Goal: Task Accomplishment & Management: Use online tool/utility

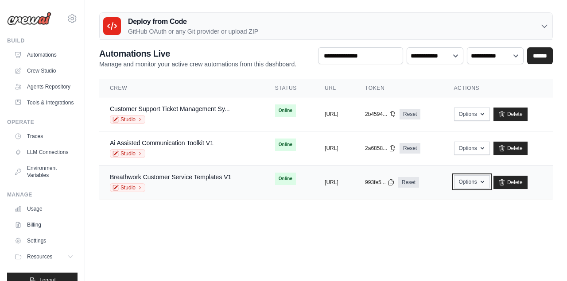
click at [490, 186] on button "Options" at bounding box center [472, 181] width 36 height 13
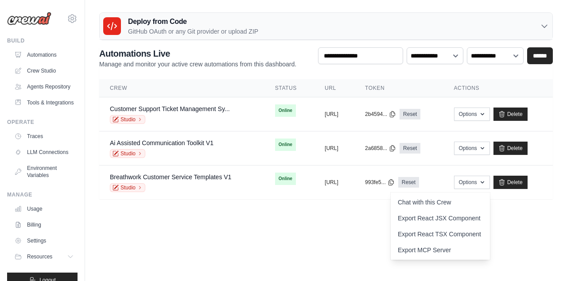
click at [358, 223] on body "mattv0007@gmail.com Settings Build Automations" at bounding box center [283, 140] width 567 height 281
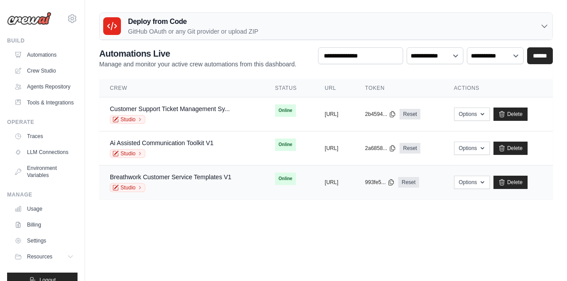
click at [164, 184] on div "Studio" at bounding box center [170, 187] width 121 height 9
click at [169, 177] on link "Breathwork Customer Service Templates V1" at bounding box center [170, 177] width 121 height 7
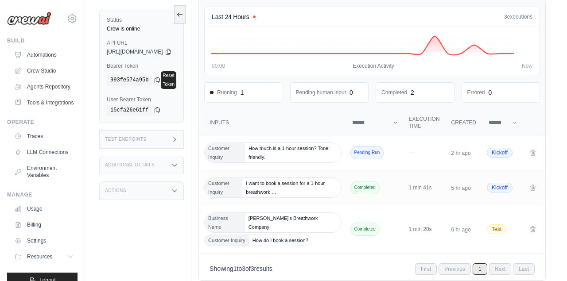
scroll to position [56, 0]
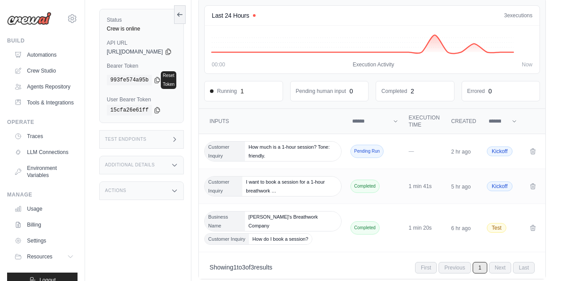
scroll to position [61, 0]
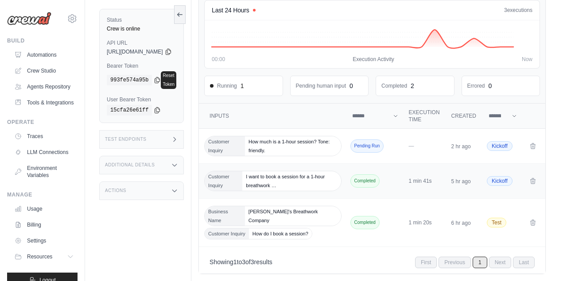
click at [285, 181] on span "I want to book a session for a 1-hour breathwork …" at bounding box center [291, 180] width 98 height 19
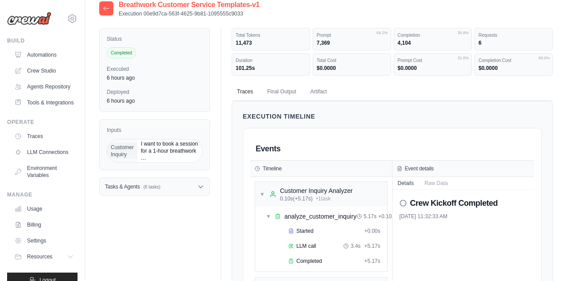
scroll to position [10, 0]
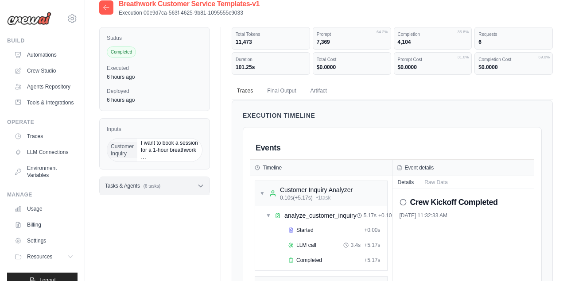
click at [202, 186] on icon at bounding box center [201, 186] width 4 height 2
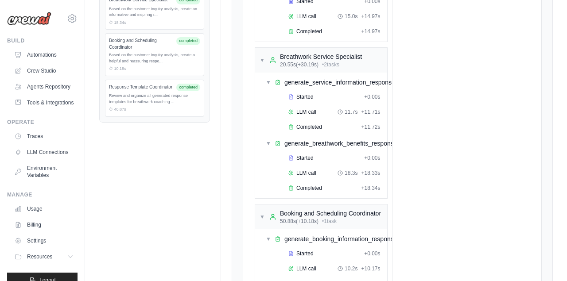
scroll to position [0, 0]
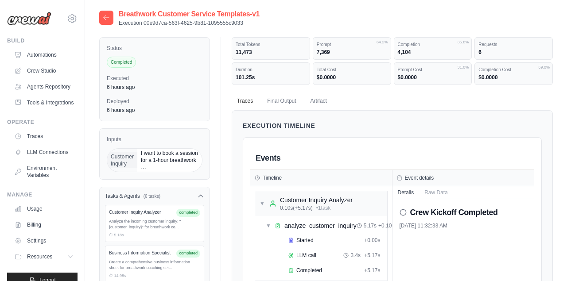
click at [106, 18] on icon at bounding box center [106, 17] width 7 height 7
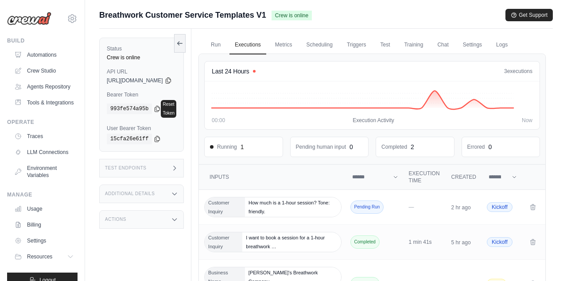
scroll to position [3, 0]
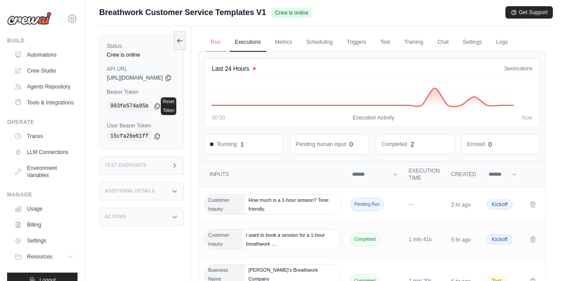
click at [226, 42] on link "Run" at bounding box center [216, 42] width 20 height 19
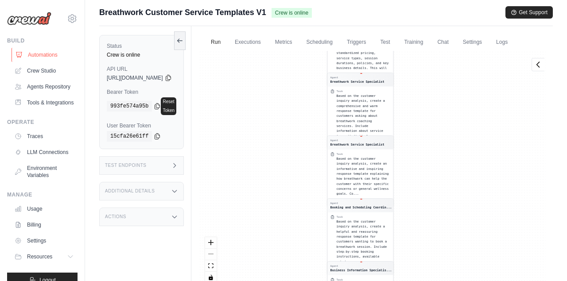
click at [45, 57] on link "Automations" at bounding box center [45, 55] width 67 height 14
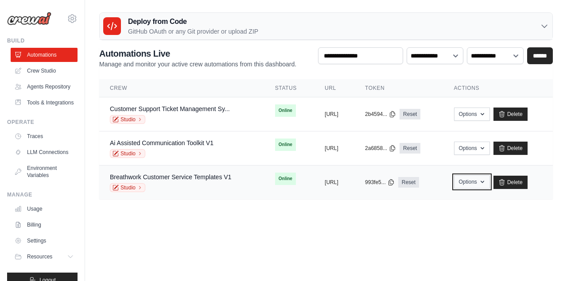
click at [486, 185] on icon "button" at bounding box center [482, 182] width 7 height 7
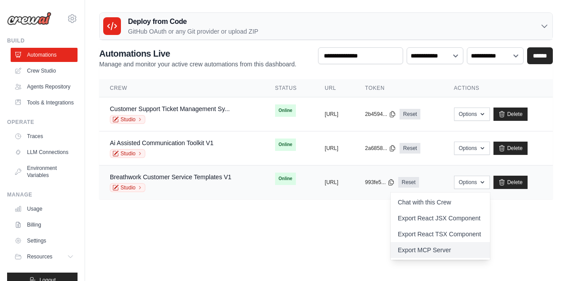
click at [472, 247] on link "Export MCP Server" at bounding box center [440, 250] width 99 height 16
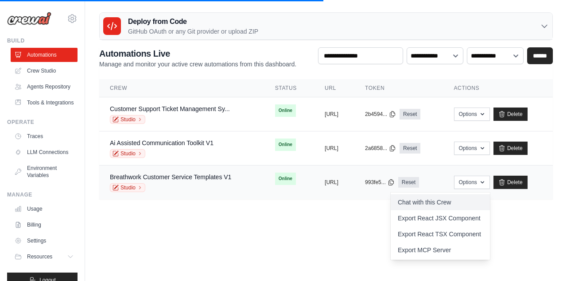
click at [435, 206] on link "Chat with this Crew" at bounding box center [440, 203] width 99 height 16
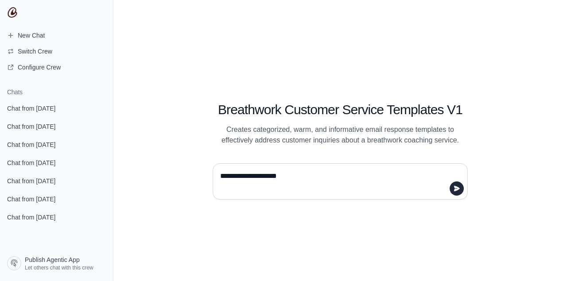
type textarea "**********"
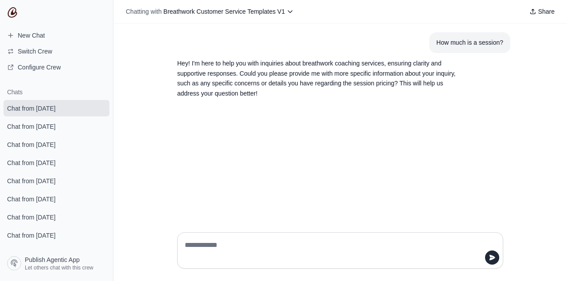
click at [413, 246] on textarea at bounding box center [337, 250] width 309 height 25
type textarea "**********"
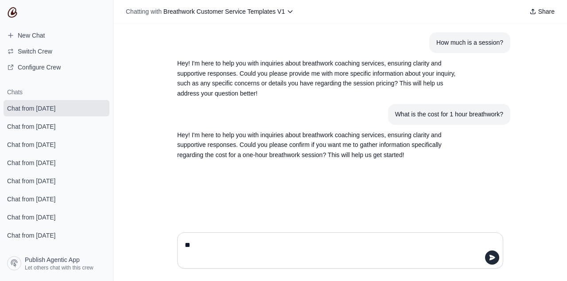
type textarea "***"
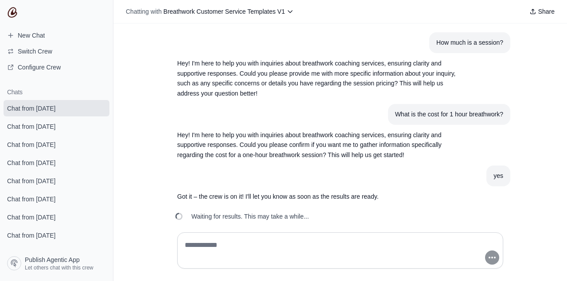
scroll to position [10, 0]
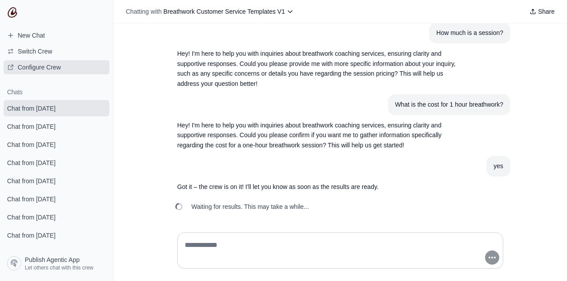
click at [52, 68] on span "Configure Crew" at bounding box center [39, 67] width 43 height 9
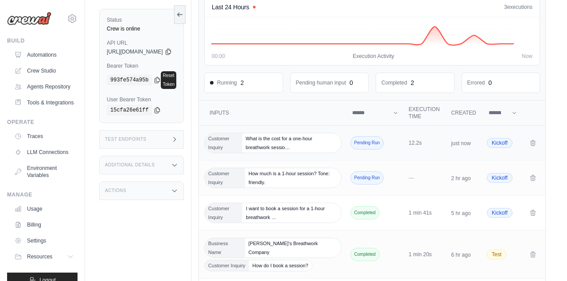
scroll to position [96, 0]
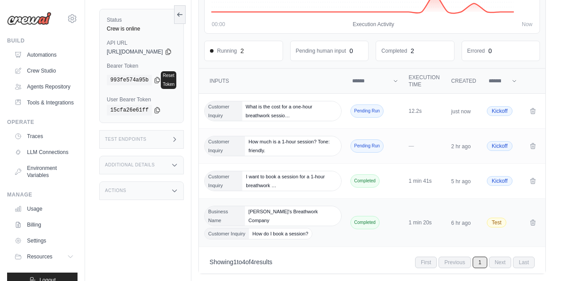
click at [289, 214] on span "Matt's Breathwork Company" at bounding box center [293, 215] width 96 height 19
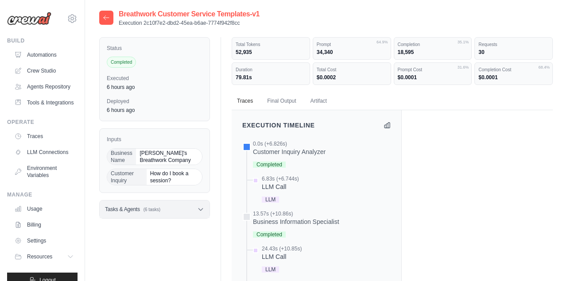
click at [199, 212] on icon at bounding box center [200, 209] width 7 height 7
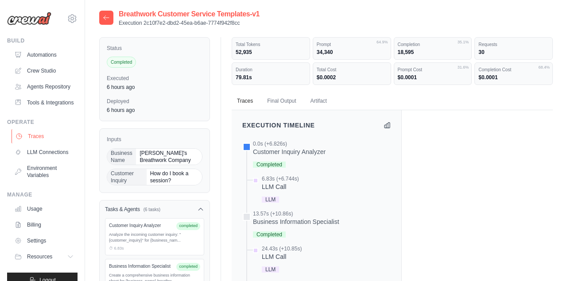
click at [42, 137] on link "Traces" at bounding box center [45, 136] width 67 height 14
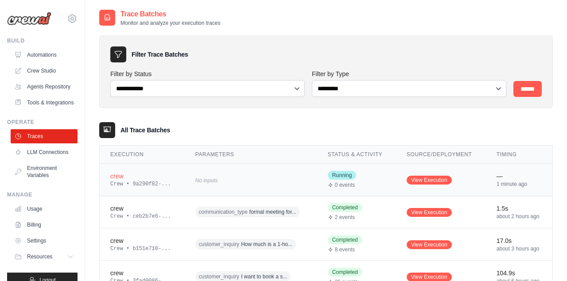
click at [118, 177] on div "crew" at bounding box center [142, 176] width 64 height 9
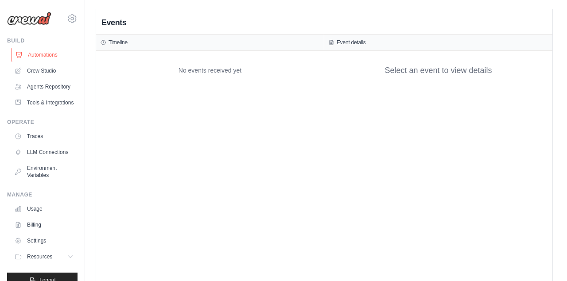
click at [39, 54] on link "Automations" at bounding box center [45, 55] width 67 height 14
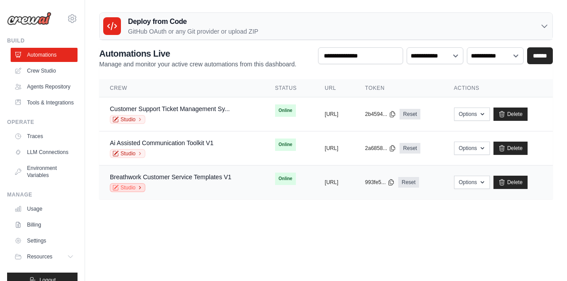
click at [139, 186] on icon at bounding box center [139, 187] width 5 height 5
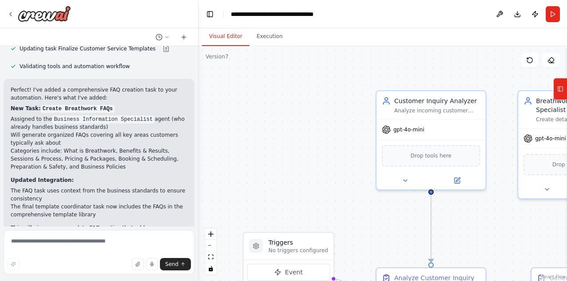
scroll to position [3389, 0]
click at [548, 14] on button "Run" at bounding box center [553, 14] width 14 height 16
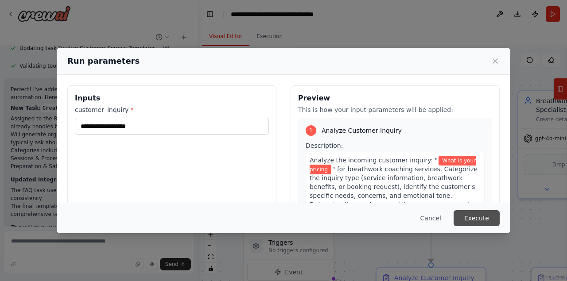
click at [490, 223] on button "Execute" at bounding box center [477, 218] width 46 height 16
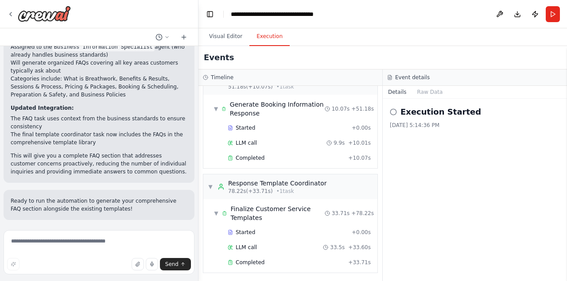
scroll to position [450, 0]
